Goal: Task Accomplishment & Management: Use online tool/utility

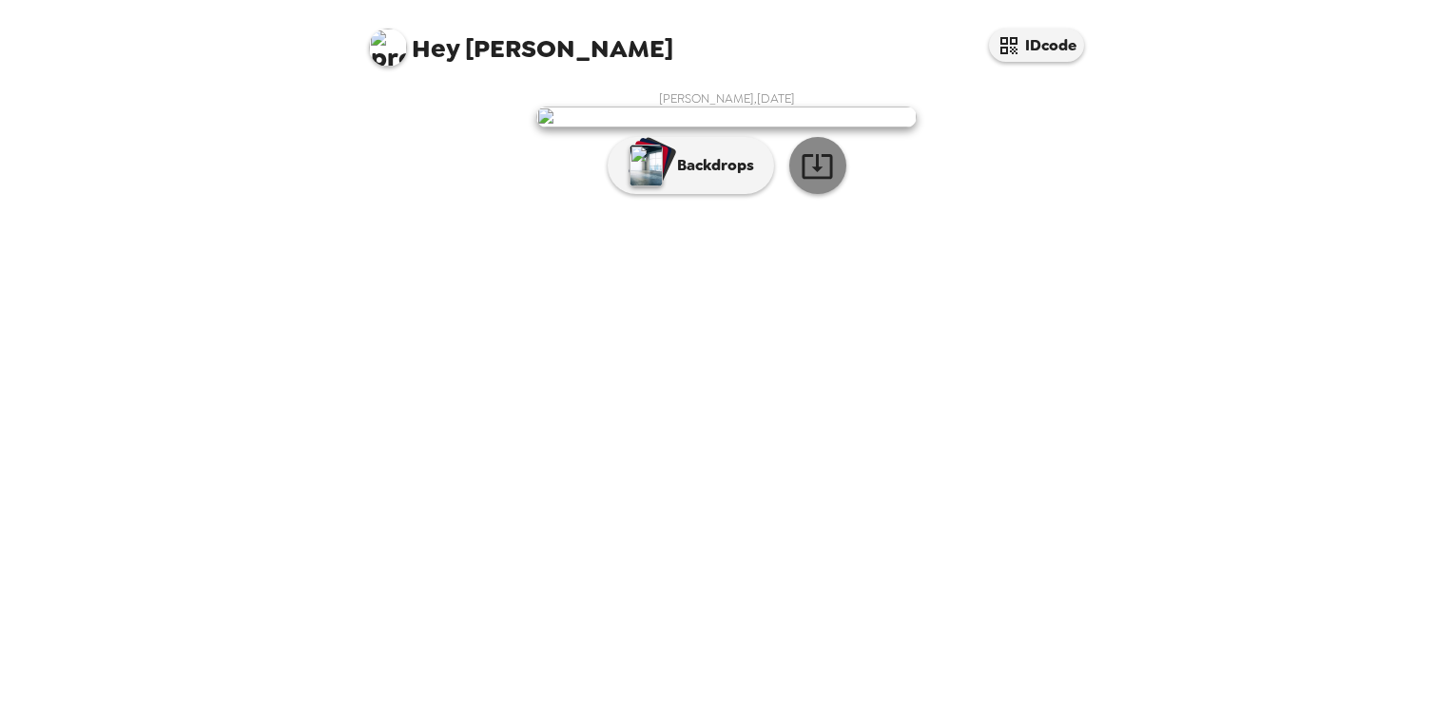
click at [824, 183] on icon "button" at bounding box center [817, 165] width 33 height 33
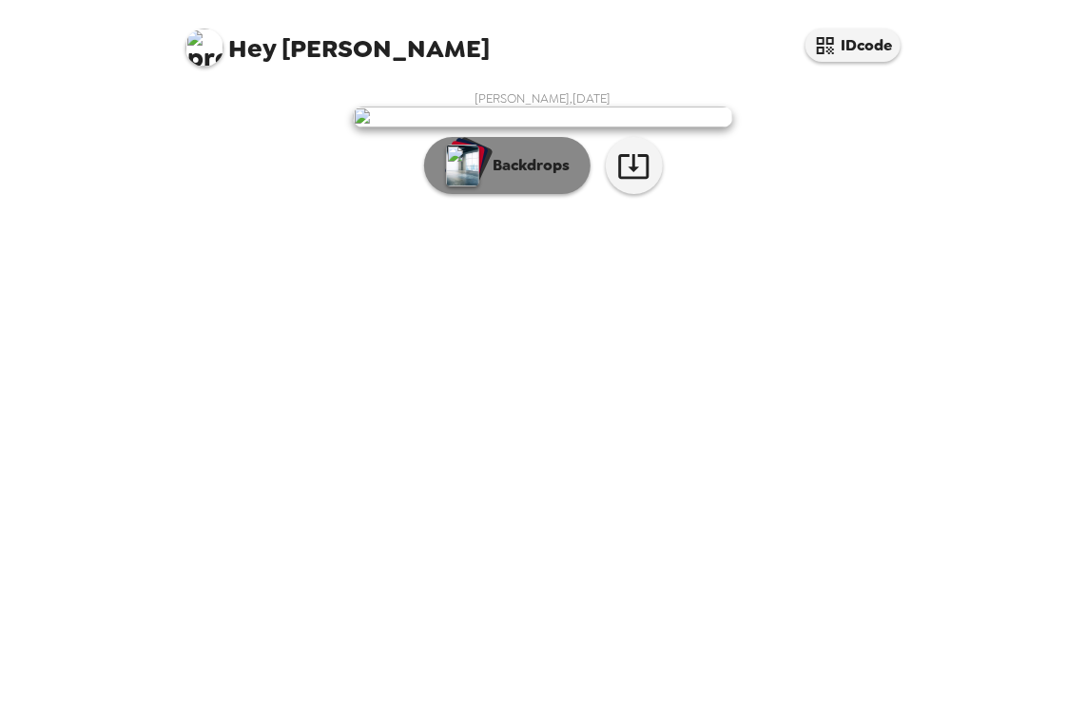
click at [475, 186] on img "button" at bounding box center [462, 166] width 33 height 42
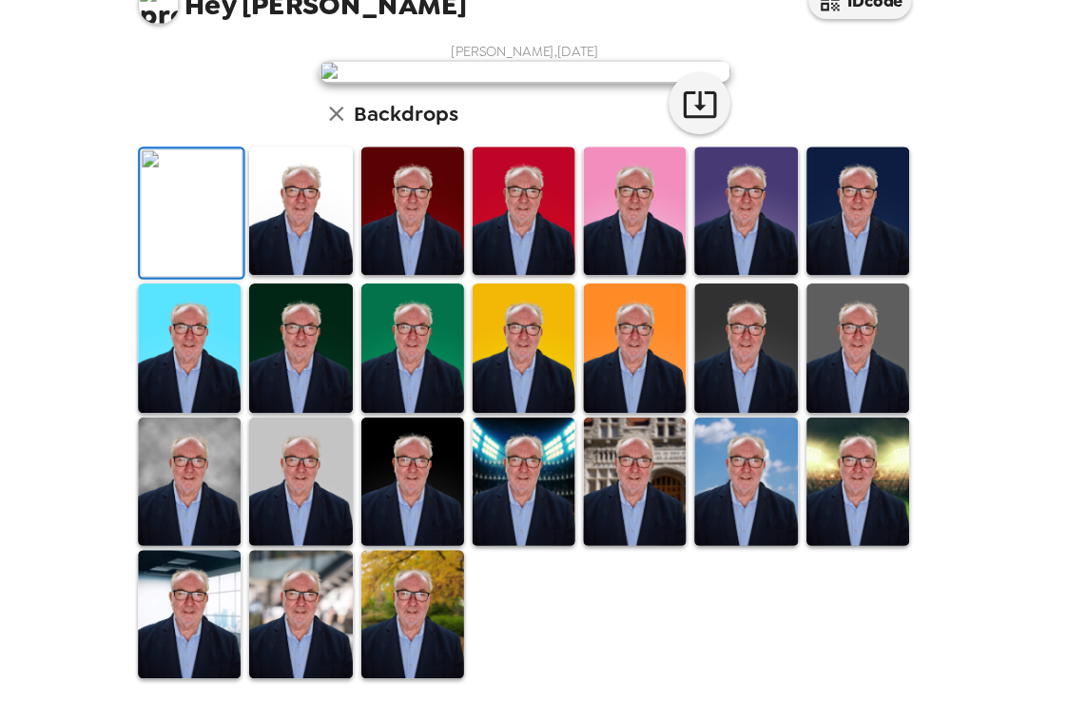
scroll to position [171, 0]
click at [855, 425] on img at bounding box center [851, 365] width 95 height 119
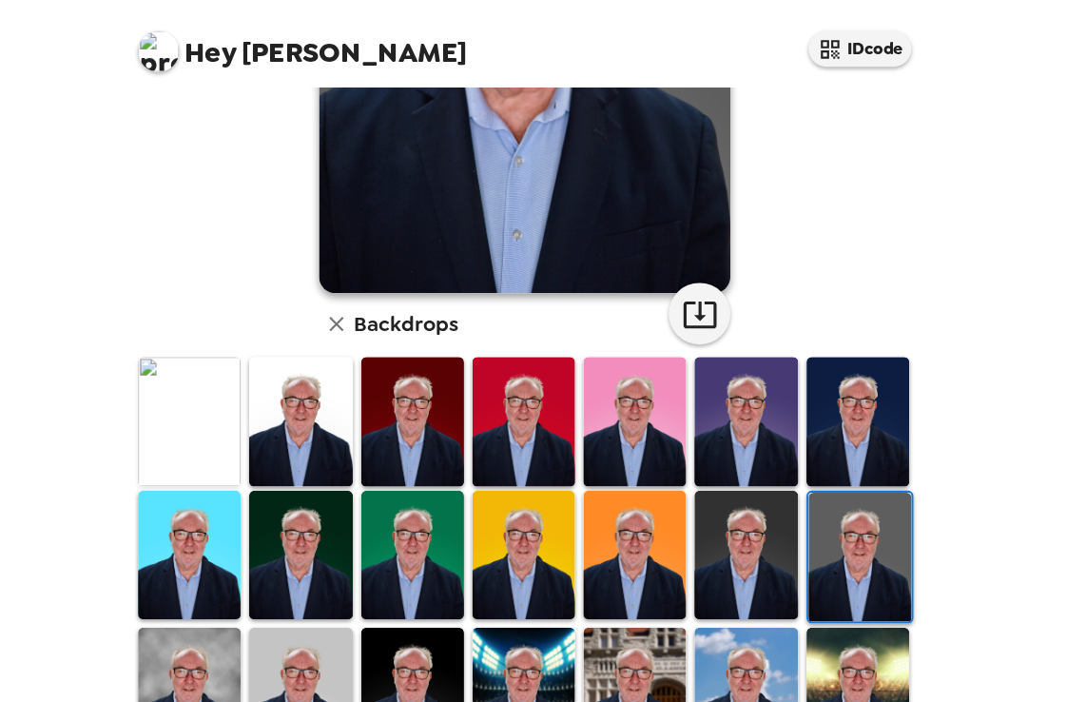
scroll to position [320, 0]
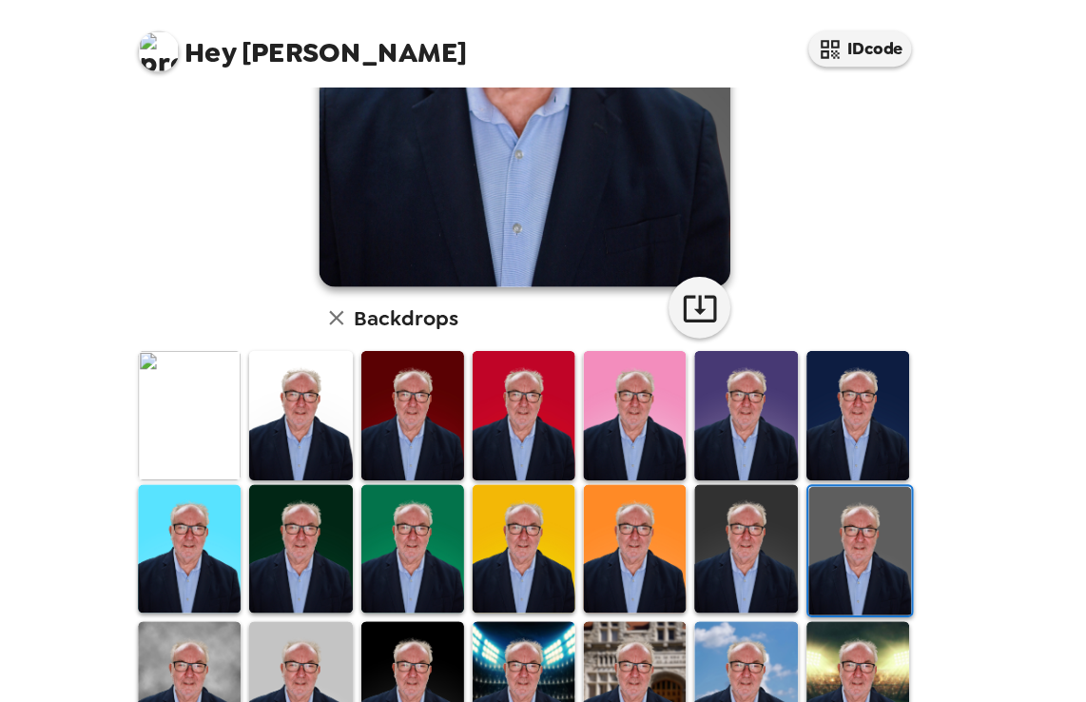
click at [430, 359] on img at bounding box center [439, 383] width 95 height 119
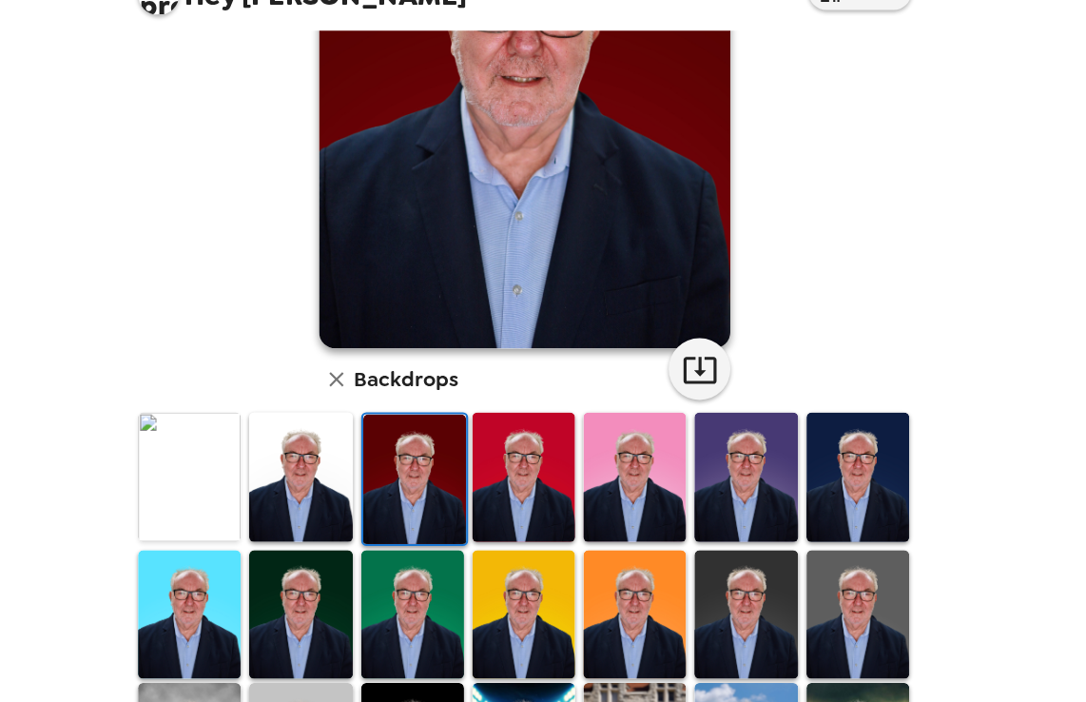
scroll to position [219, 0]
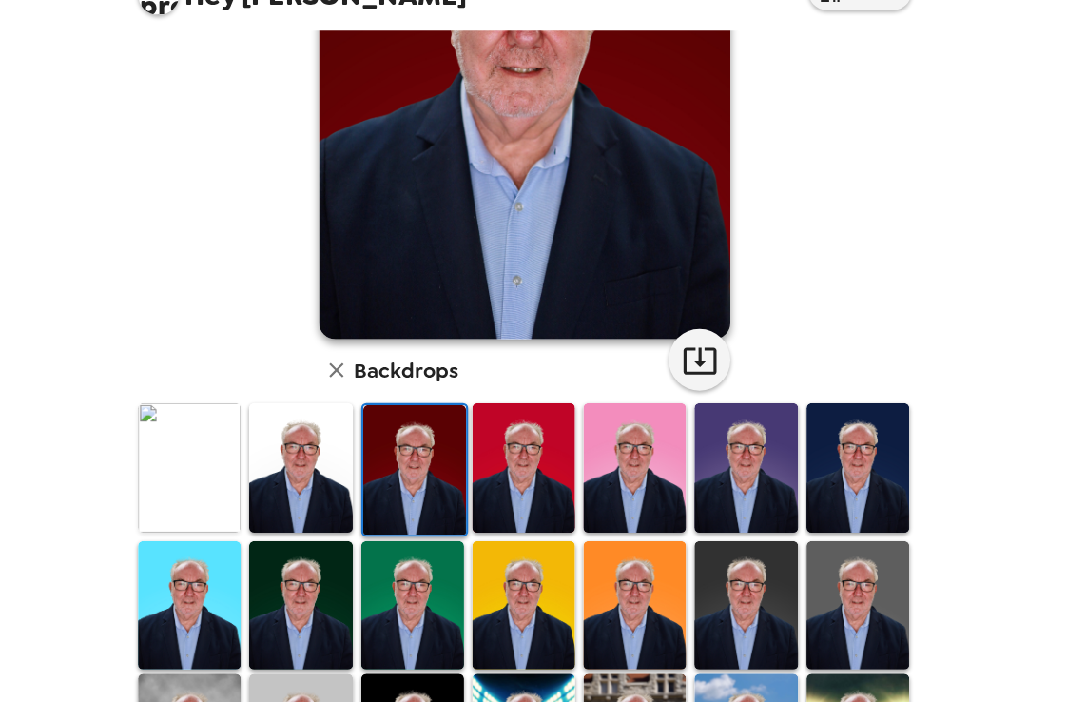
click at [330, 470] on img at bounding box center [335, 484] width 95 height 119
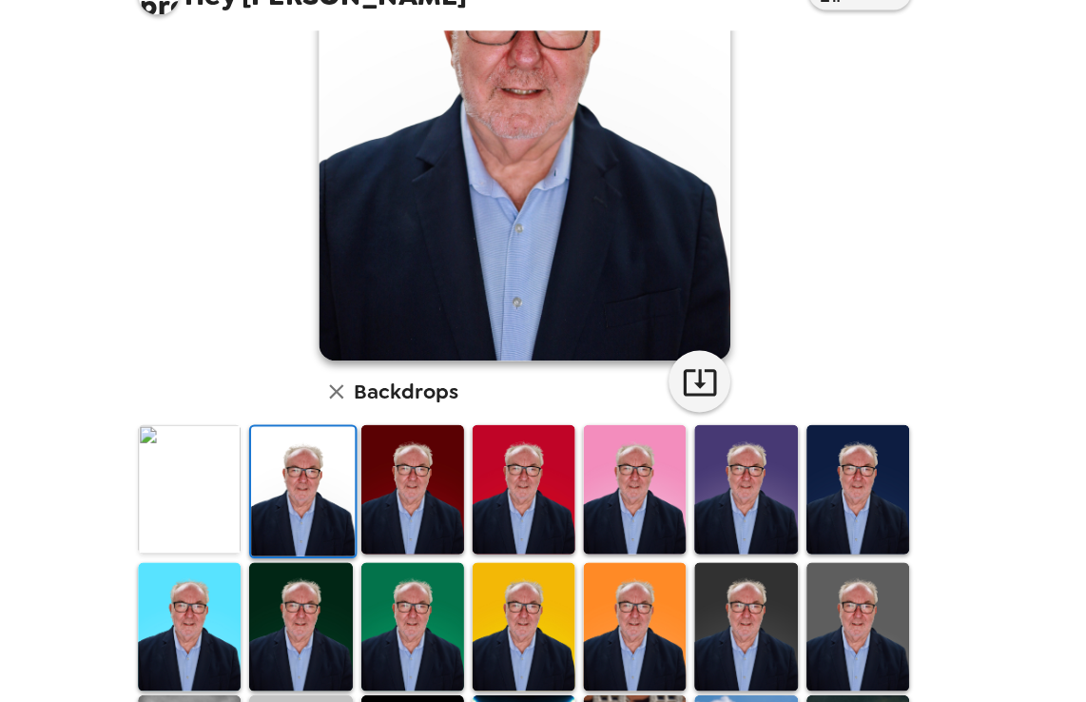
scroll to position [202, 0]
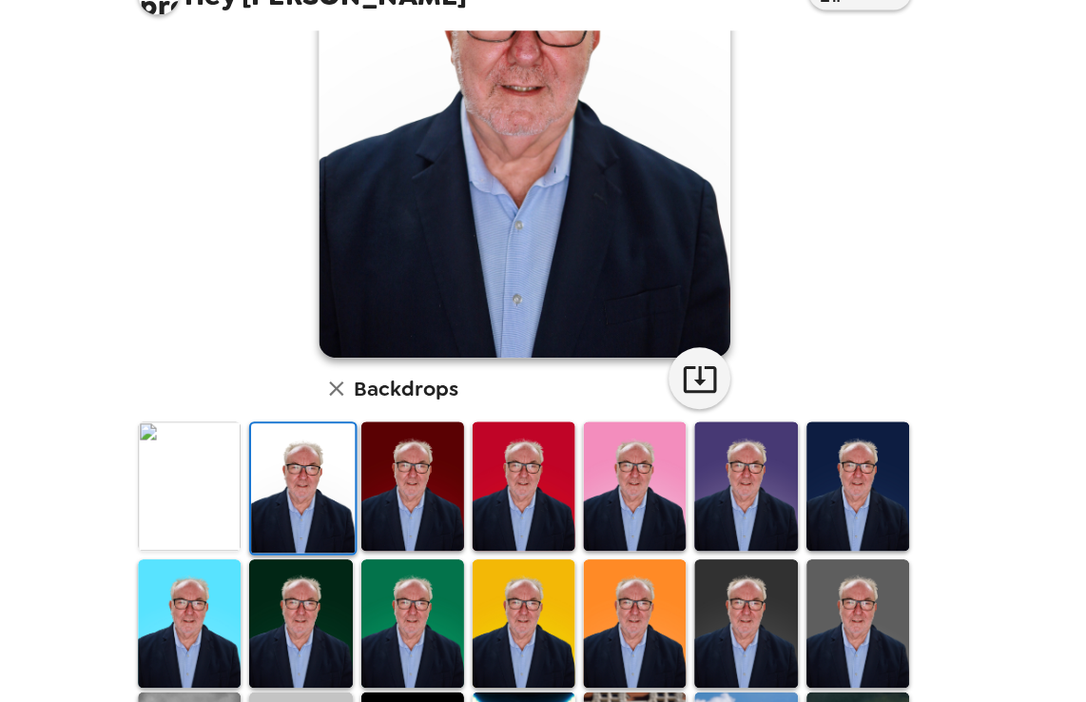
click at [432, 494] on img at bounding box center [439, 501] width 95 height 119
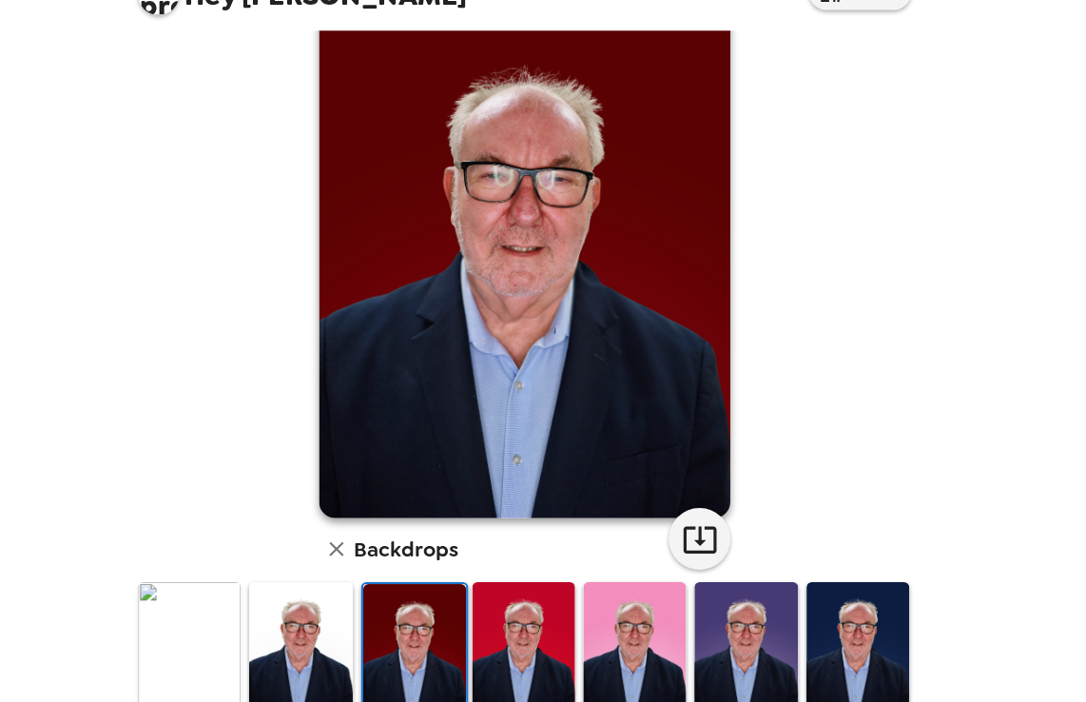
scroll to position [53, 0]
click at [517, 642] on img at bounding box center [542, 650] width 95 height 119
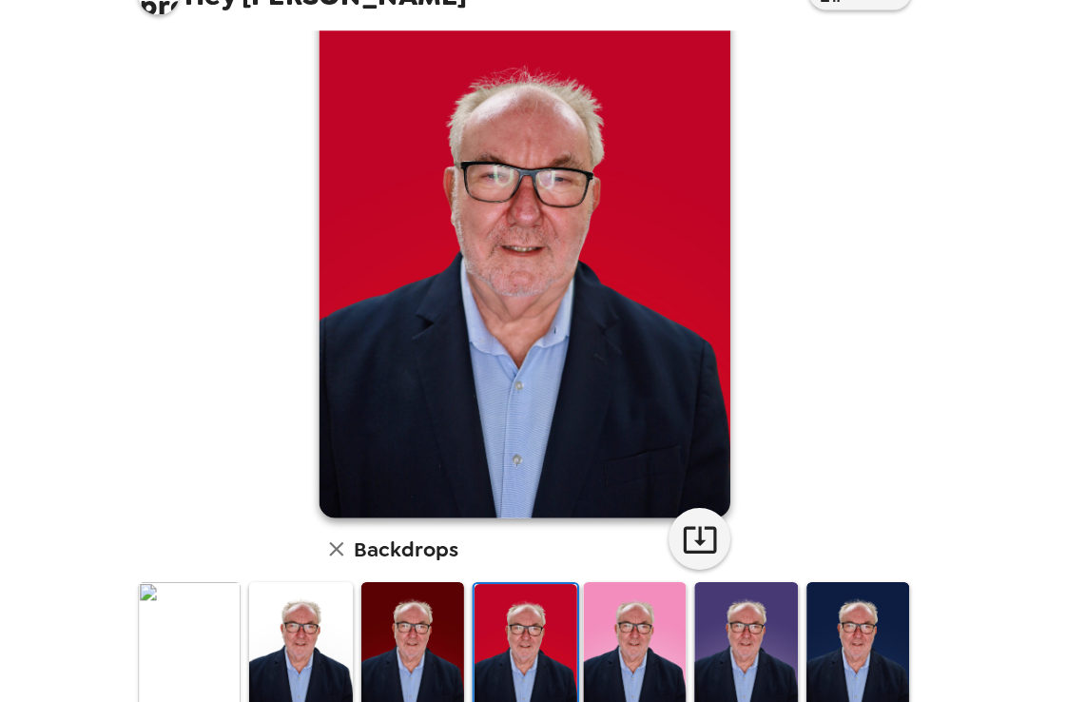
click at [631, 631] on img at bounding box center [644, 650] width 95 height 119
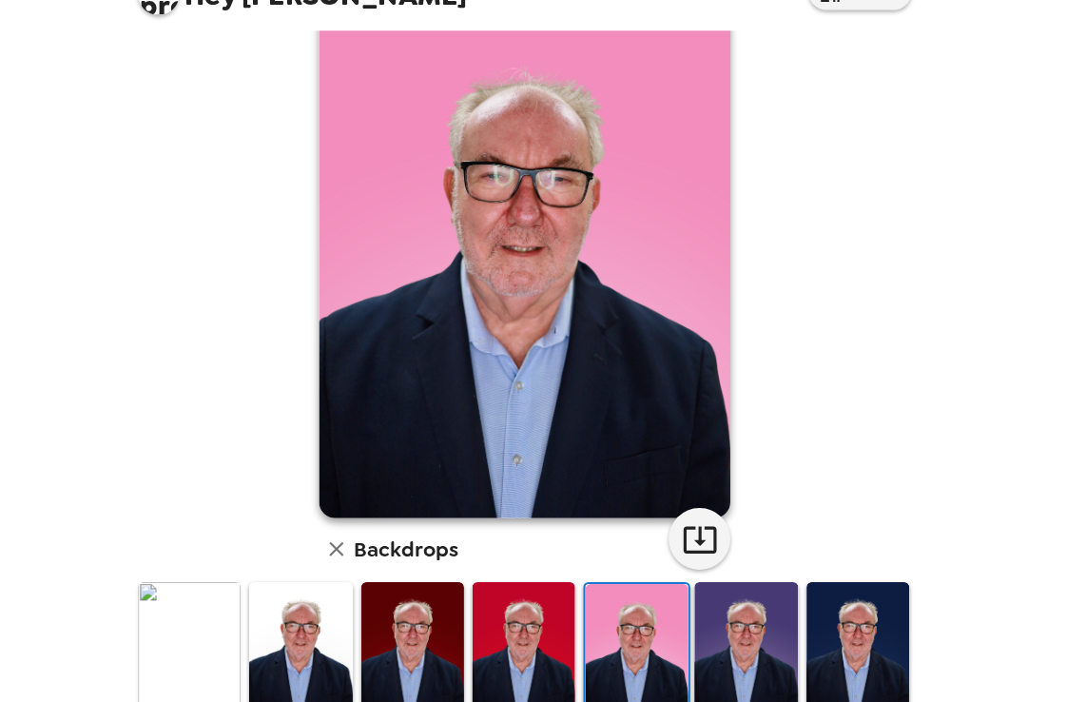
click at [729, 638] on img at bounding box center [747, 650] width 95 height 119
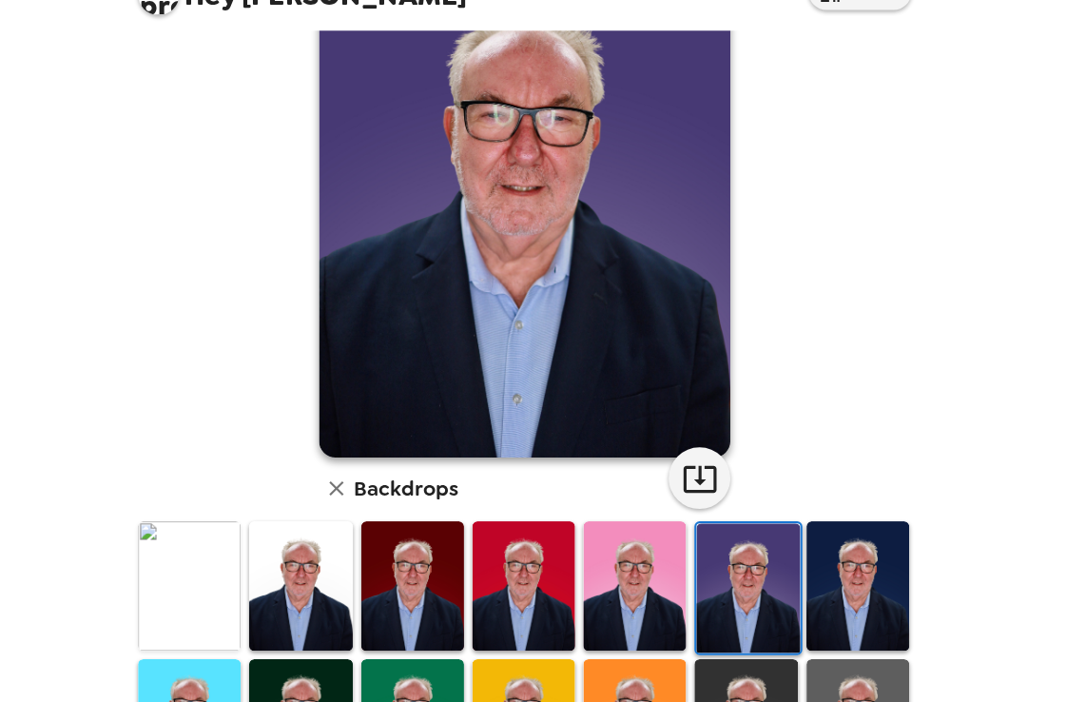
scroll to position [107, 0]
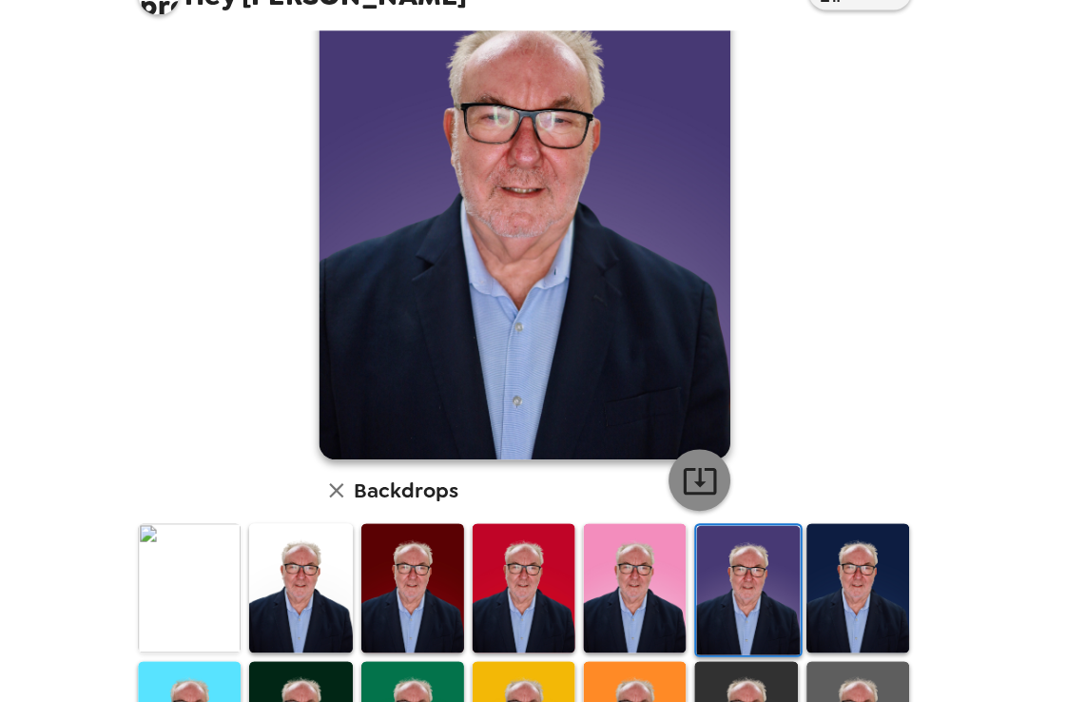
click at [704, 483] on icon "button" at bounding box center [705, 496] width 33 height 33
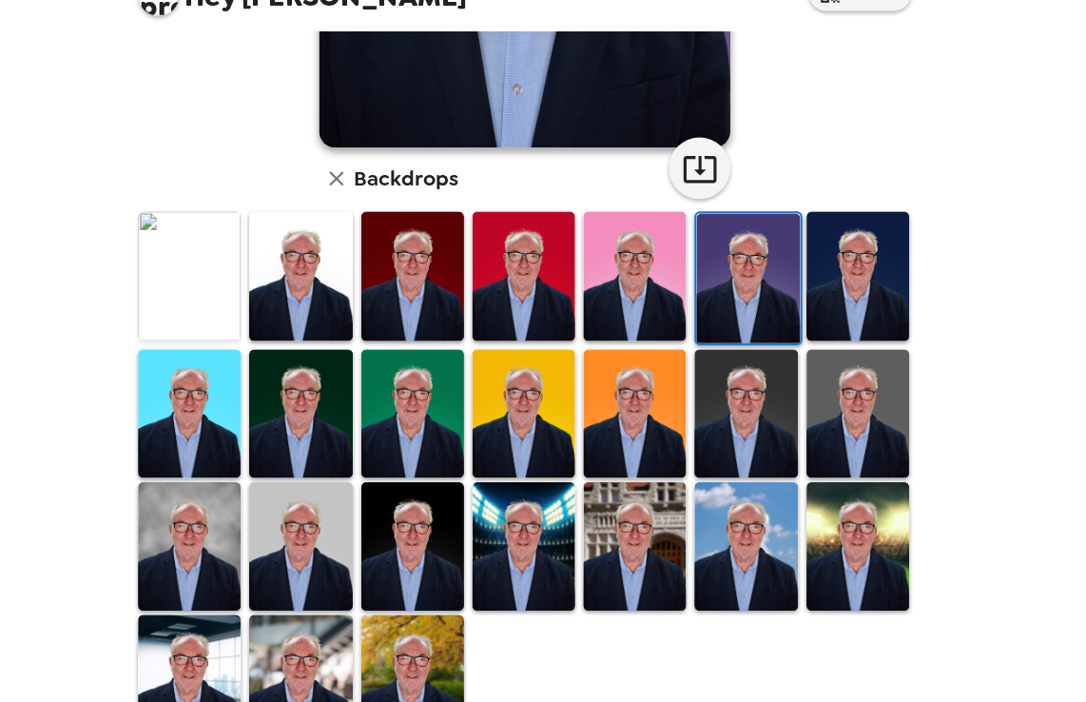
scroll to position [453, 0]
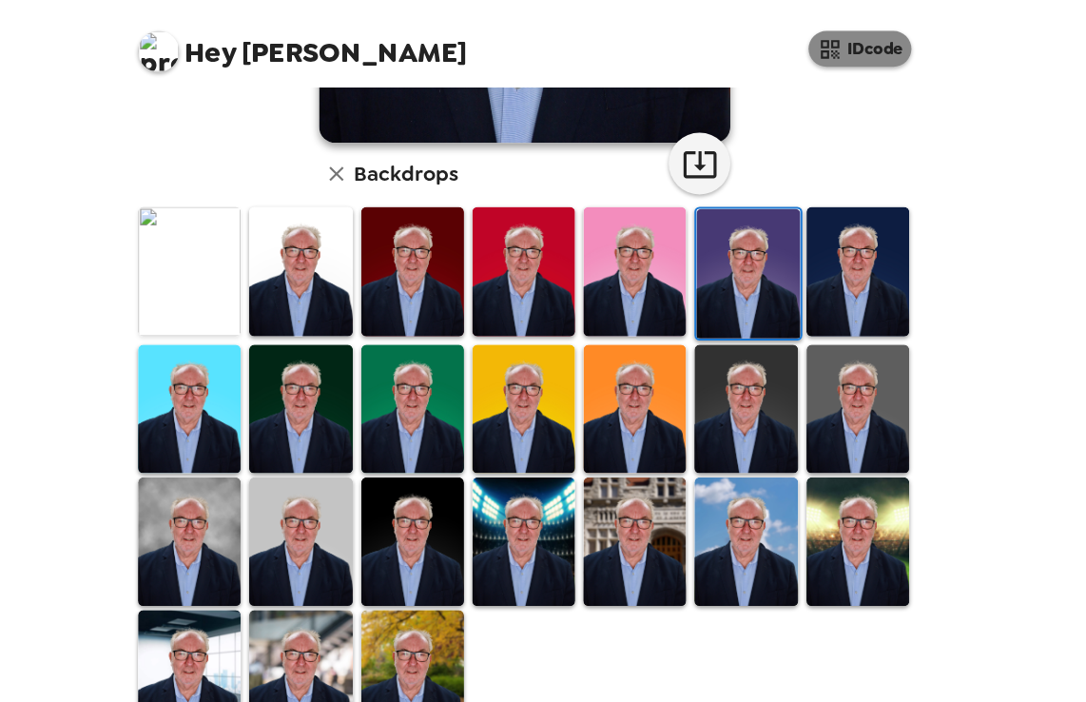
click at [883, 49] on button "IDcode" at bounding box center [852, 45] width 95 height 33
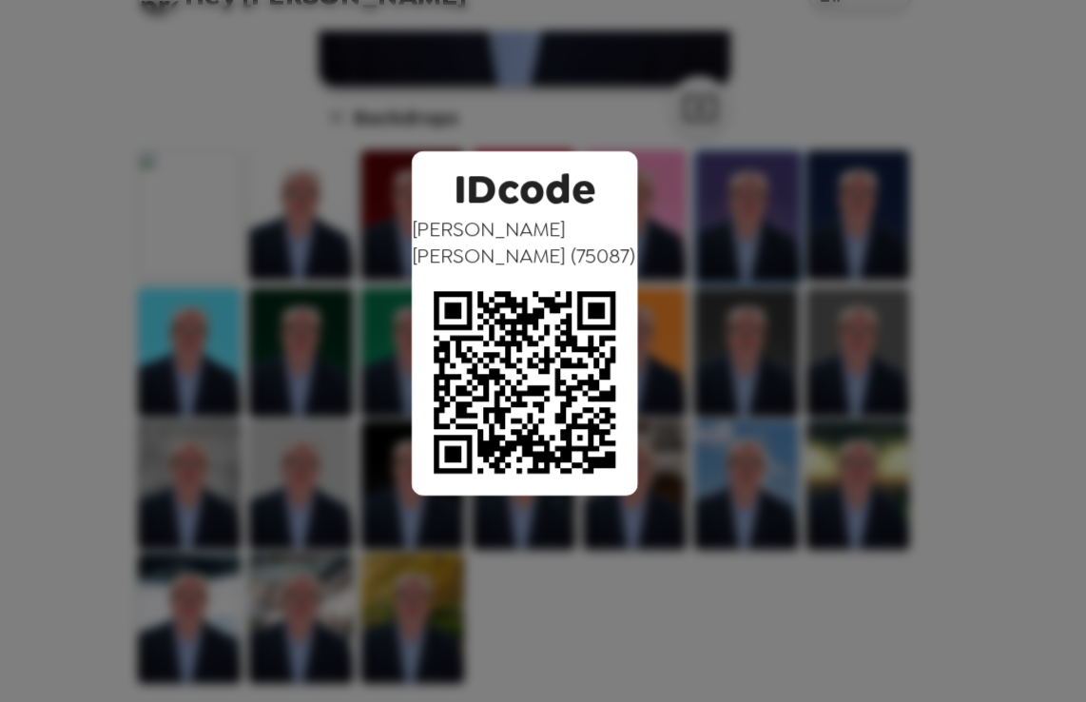
click at [204, 126] on div "IDcode David Burke ( 75087 )" at bounding box center [543, 351] width 1086 height 702
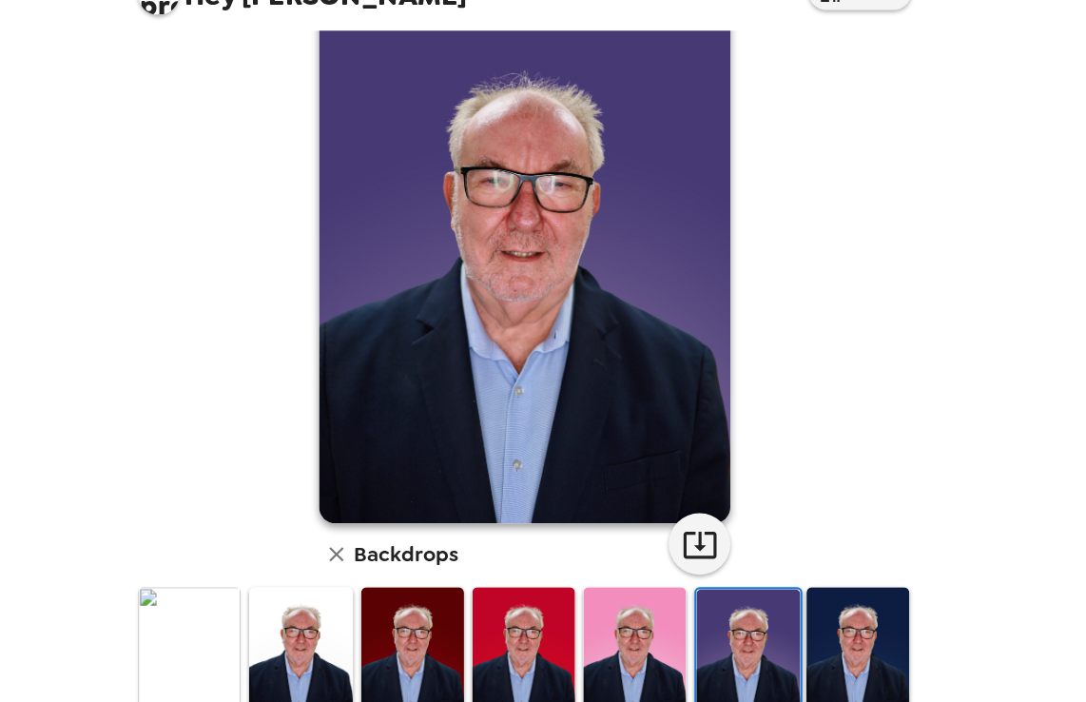
scroll to position [0, 0]
